Goal: Task Accomplishment & Management: Manage account settings

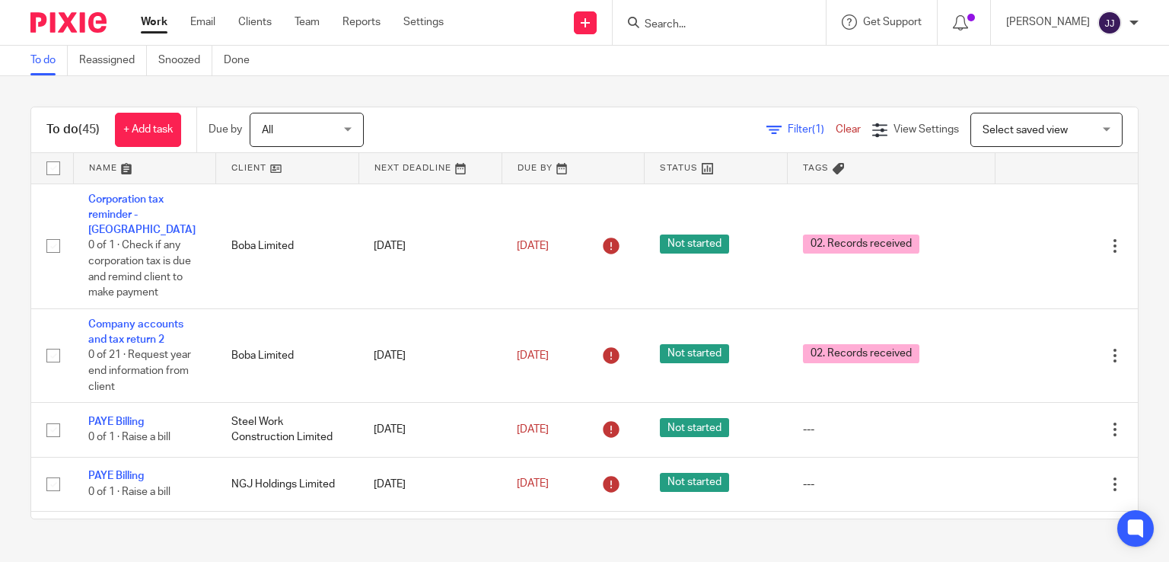
click at [688, 22] on input "Search" at bounding box center [711, 25] width 137 height 14
type input "kitchen inst"
click button "submit" at bounding box center [0, 0] width 0 height 0
click at [813, 63] on link at bounding box center [748, 59] width 216 height 23
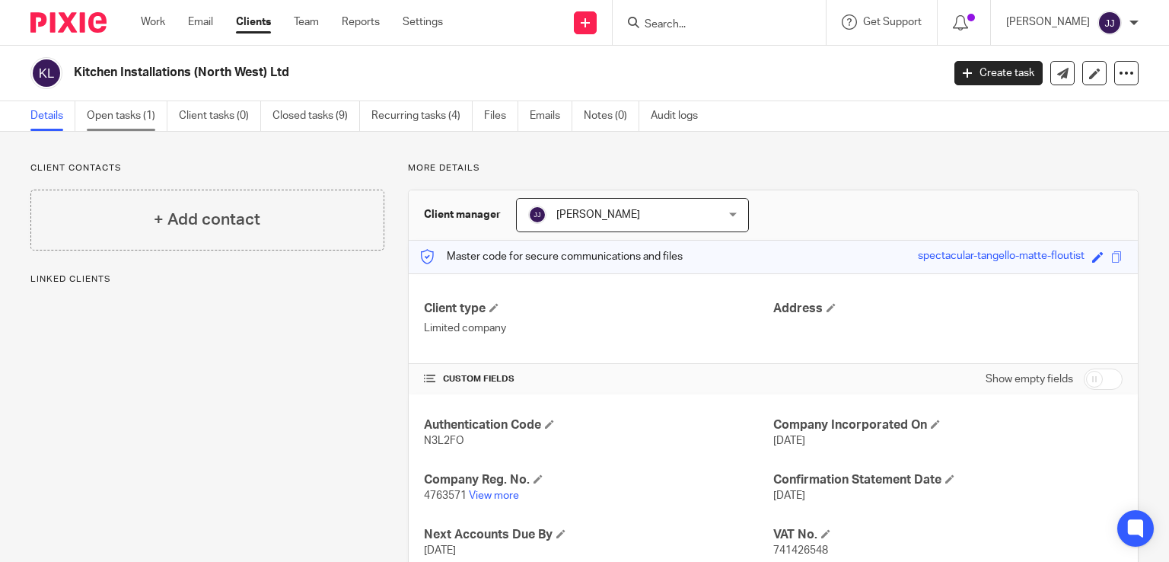
click at [141, 119] on link "Open tasks (1)" at bounding box center [127, 116] width 81 height 30
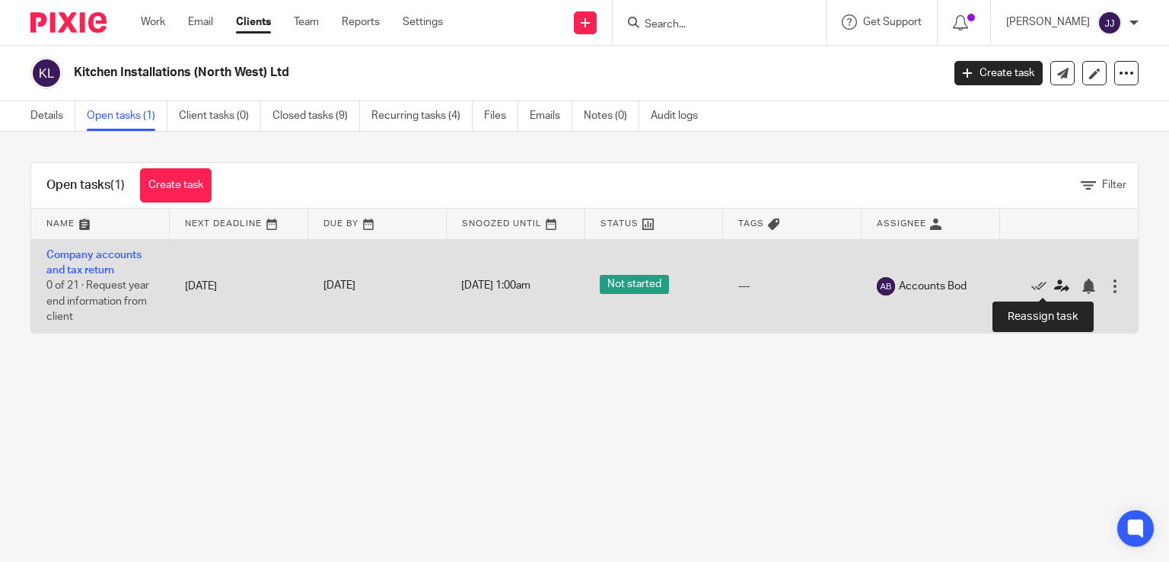
click at [1054, 288] on icon at bounding box center [1061, 286] width 15 height 15
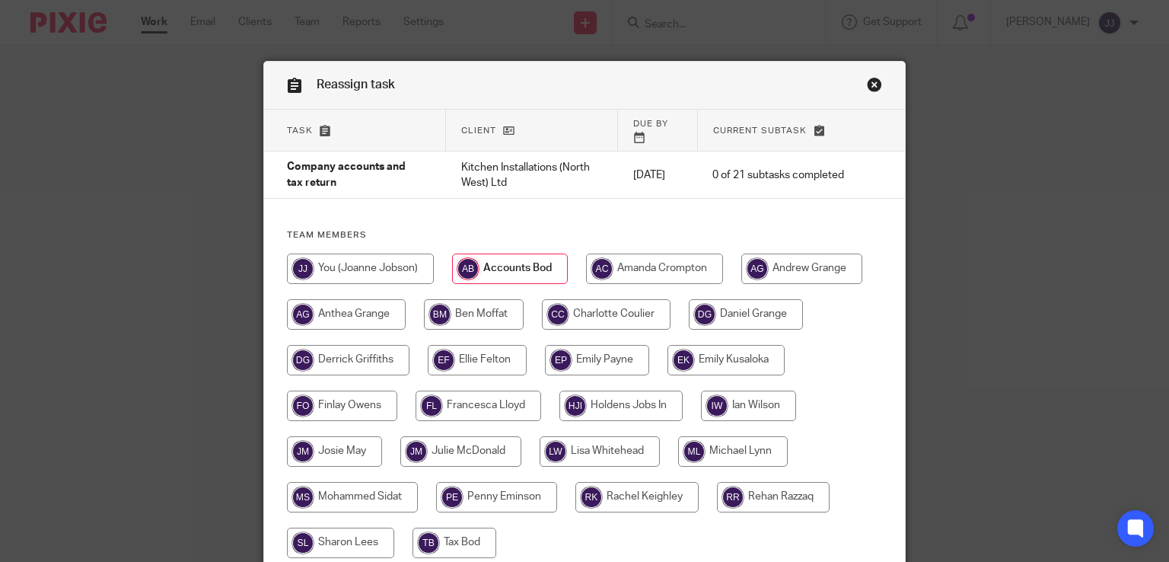
click at [635, 390] on input "radio" at bounding box center [620, 405] width 123 height 30
radio input "true"
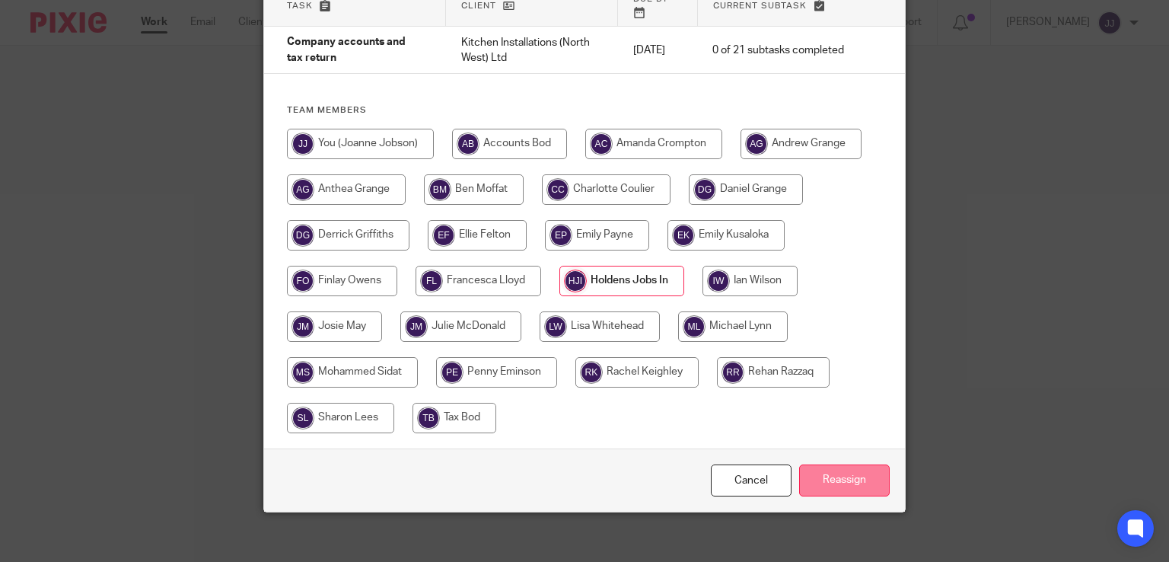
click at [807, 466] on input "Reassign" at bounding box center [844, 480] width 91 height 33
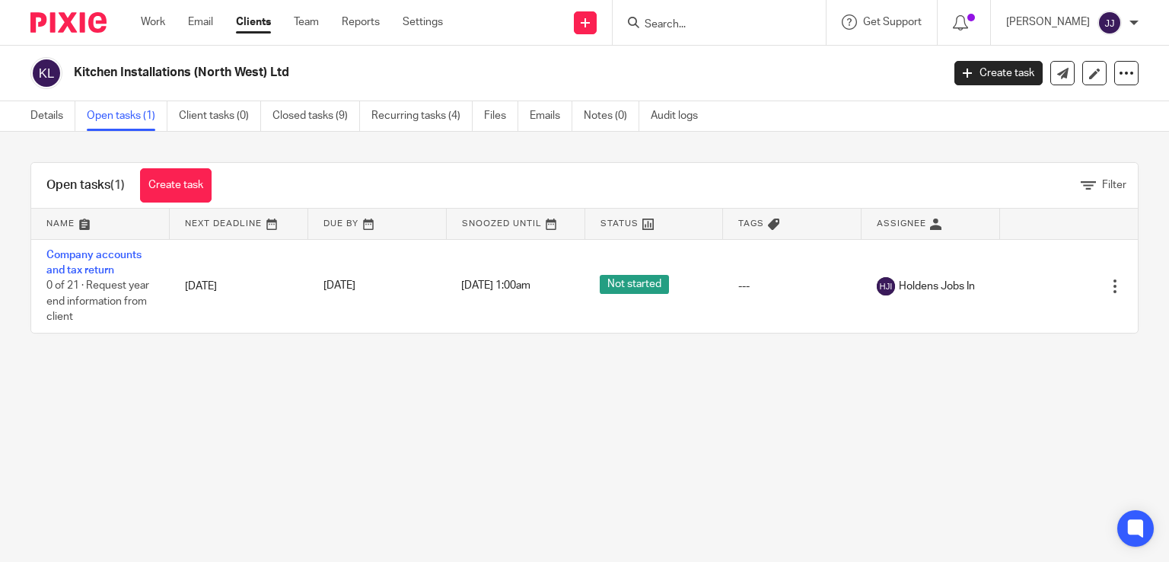
click at [138, 26] on div "Work Email Clients Team Reports Settings Work Email Clients Team Reports Settin…" at bounding box center [296, 22] width 340 height 45
click at [153, 28] on link "Work" at bounding box center [153, 21] width 24 height 15
